Goal: Navigation & Orientation: Find specific page/section

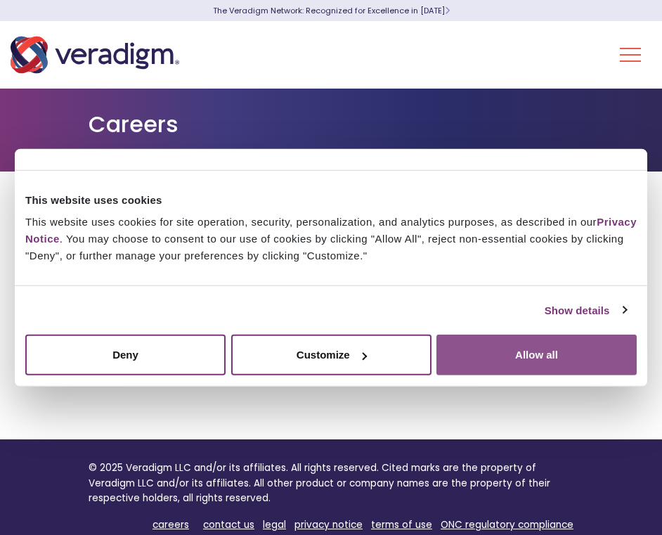
click at [513, 351] on button "Allow all" at bounding box center [537, 355] width 200 height 41
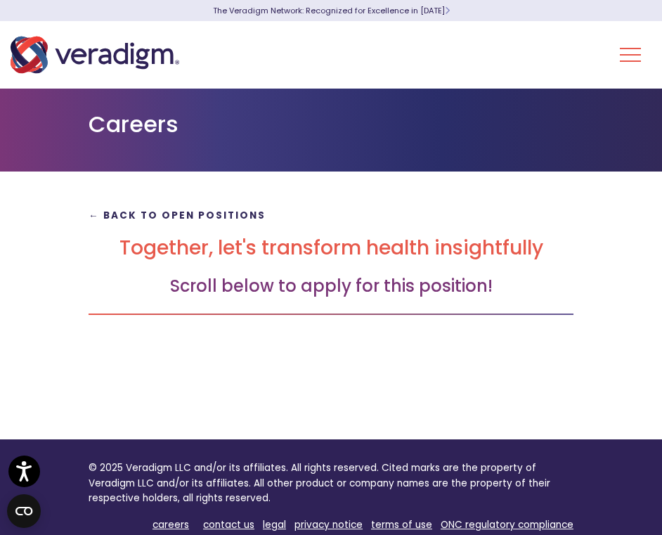
click at [181, 217] on strong "← Back to Open Positions" at bounding box center [177, 215] width 177 height 13
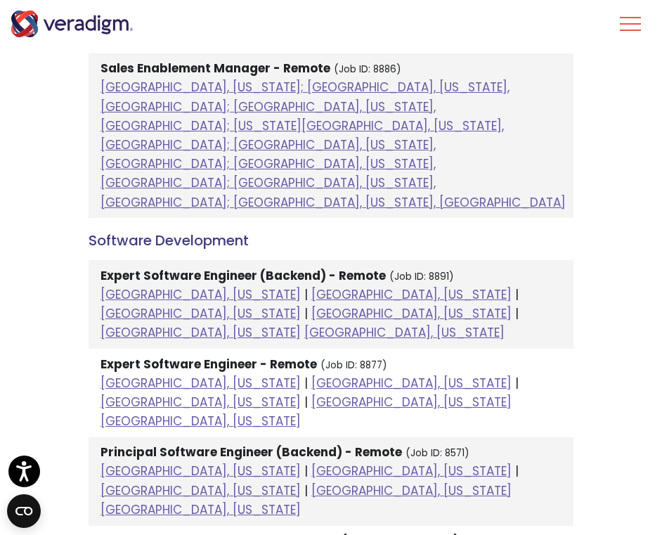
scroll to position [2250, 0]
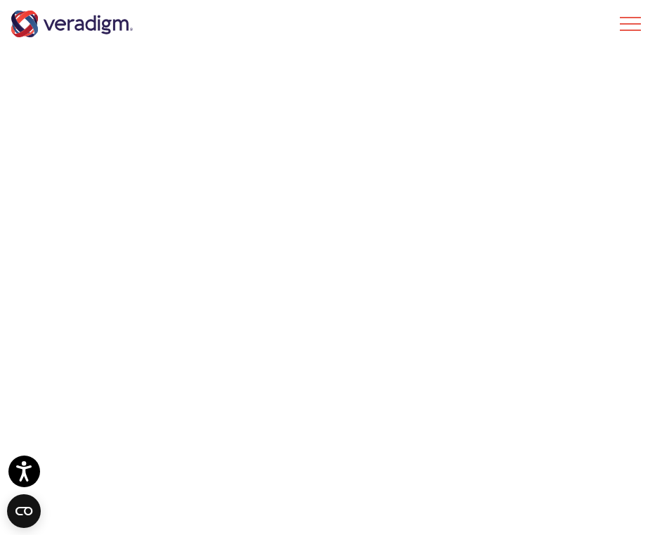
scroll to position [2573, 0]
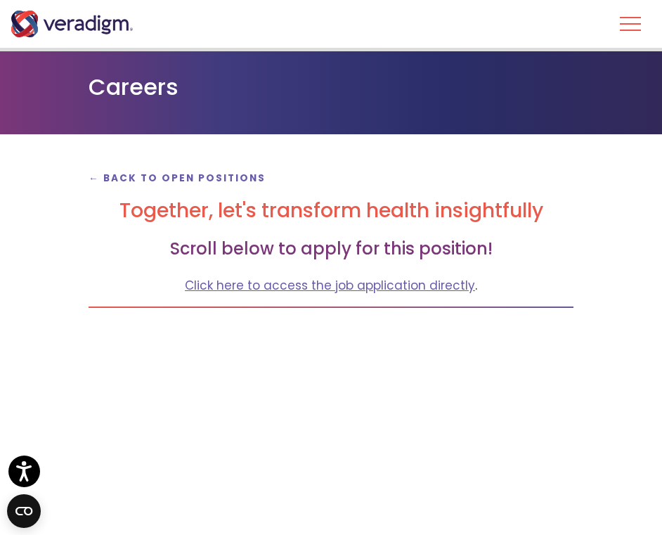
scroll to position [318, 0]
